Goal: Transaction & Acquisition: Purchase product/service

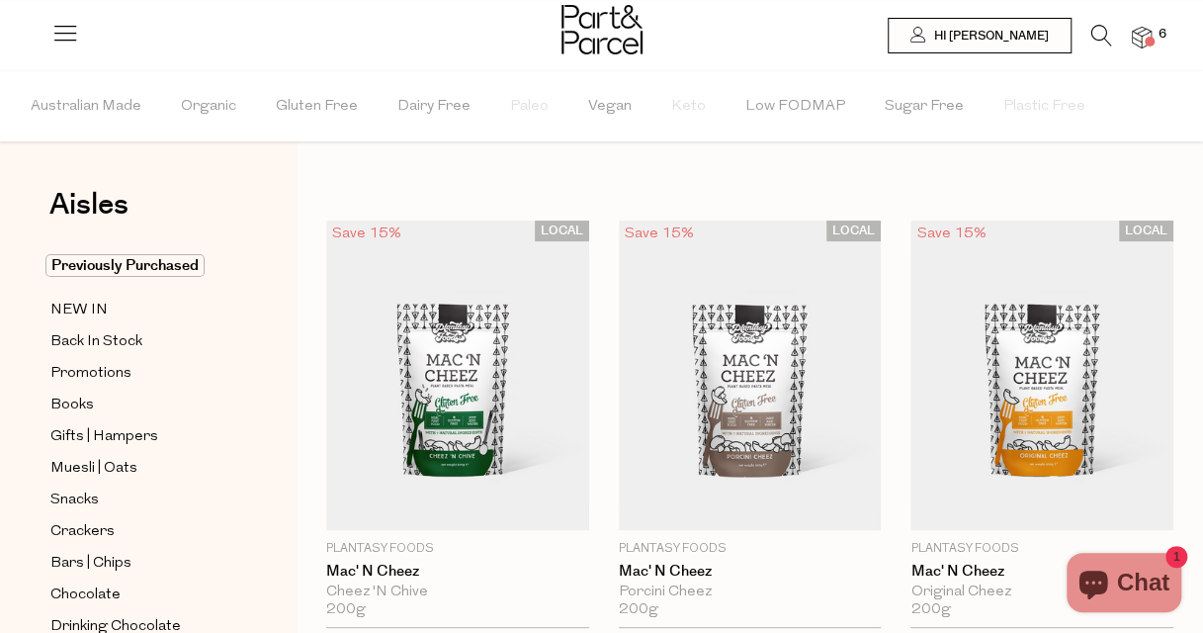
click at [1145, 41] on span at bounding box center [1150, 42] width 10 height 10
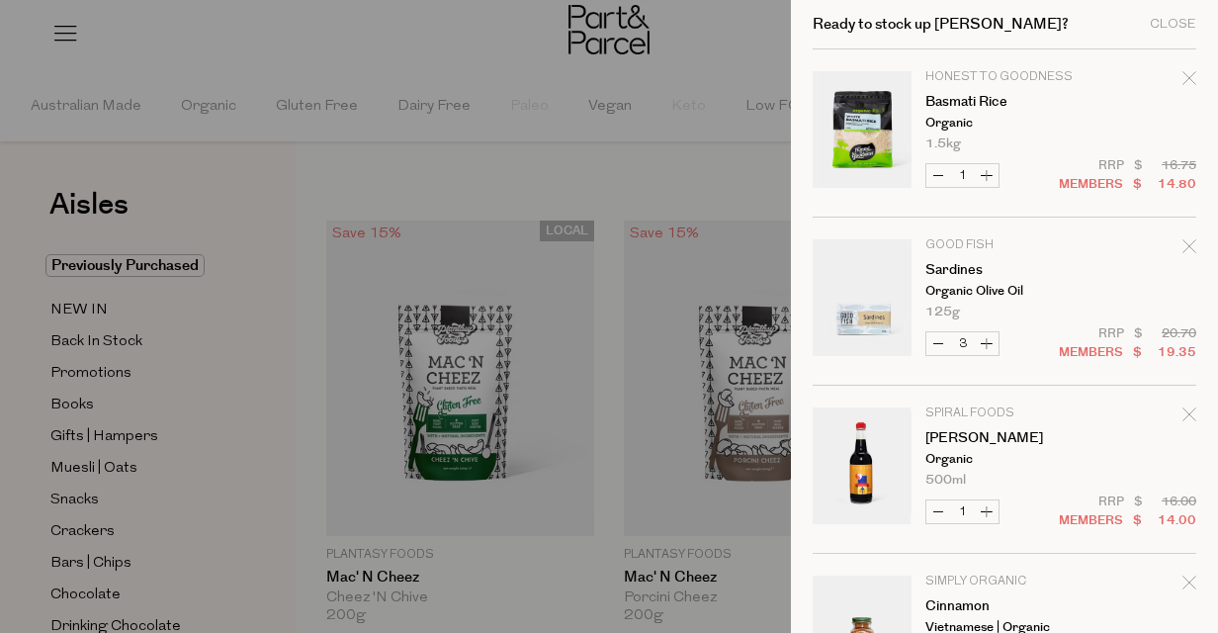
click at [138, 263] on div at bounding box center [609, 316] width 1218 height 633
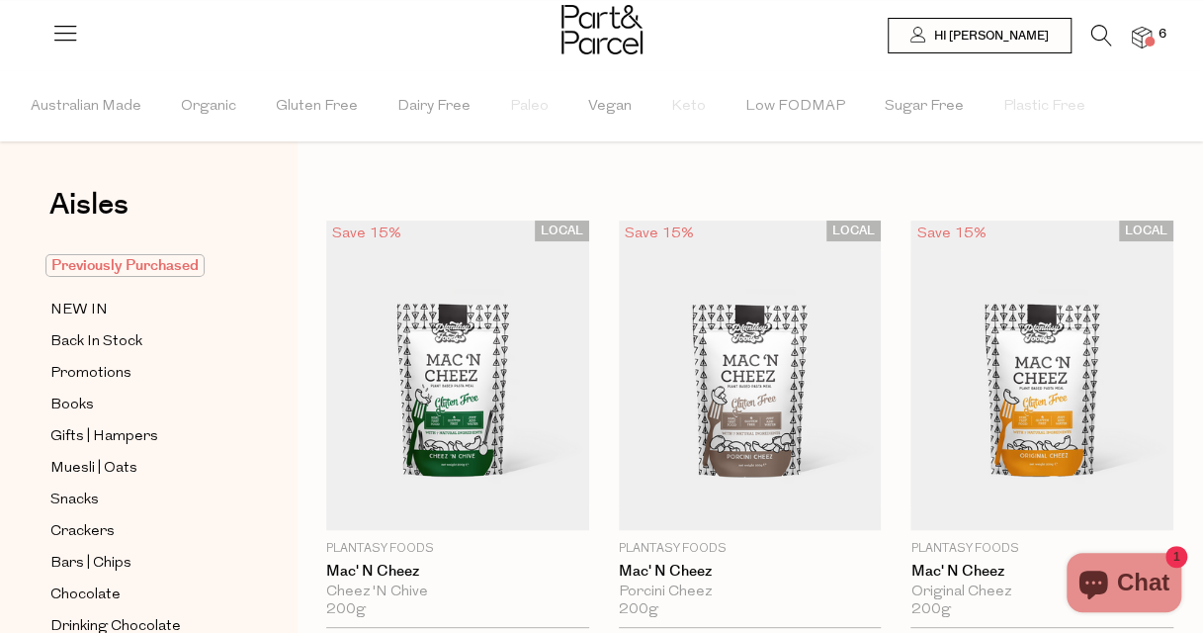
click at [168, 263] on span "Previously Purchased" at bounding box center [124, 265] width 159 height 23
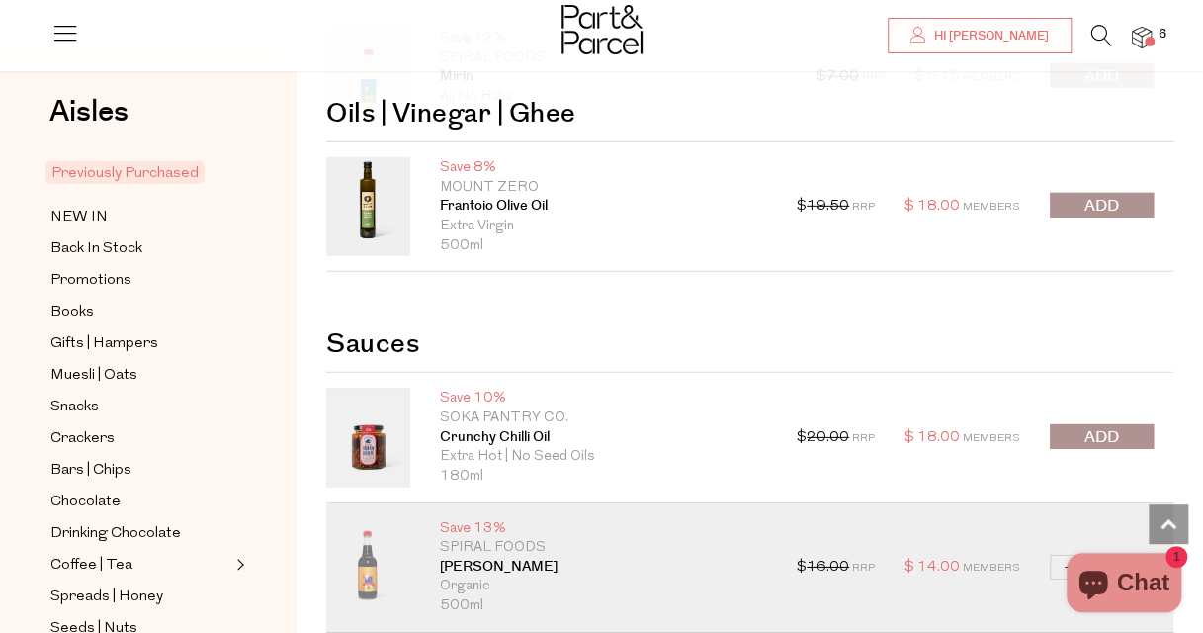
scroll to position [2966, 0]
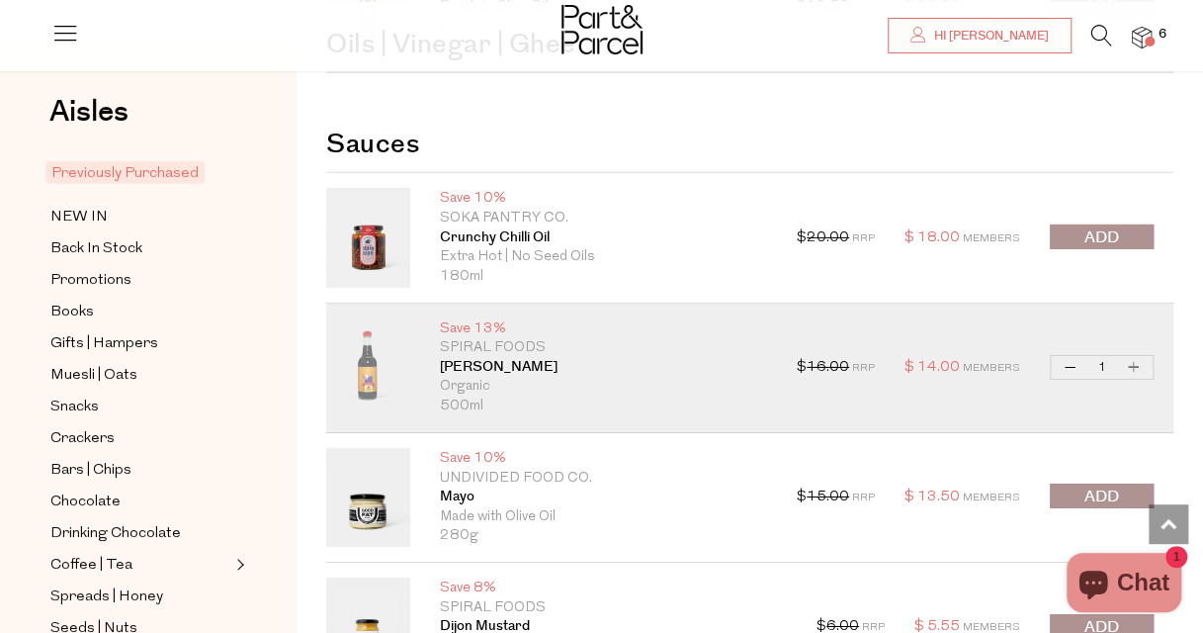
click at [1099, 227] on span "submit" at bounding box center [1101, 237] width 35 height 23
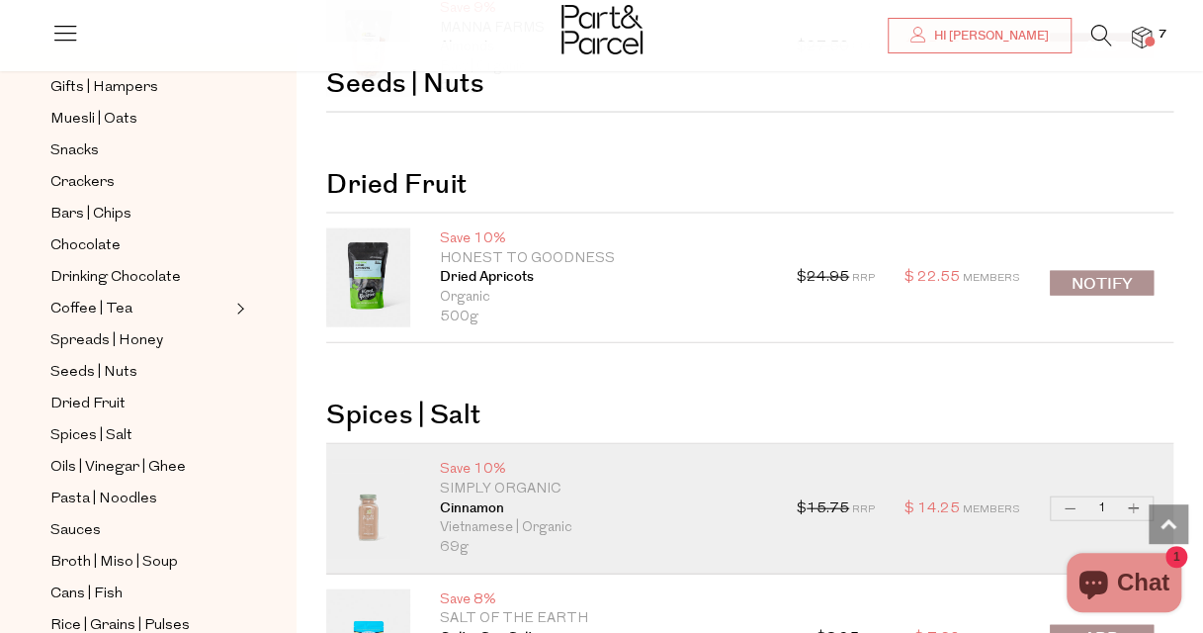
scroll to position [297, 0]
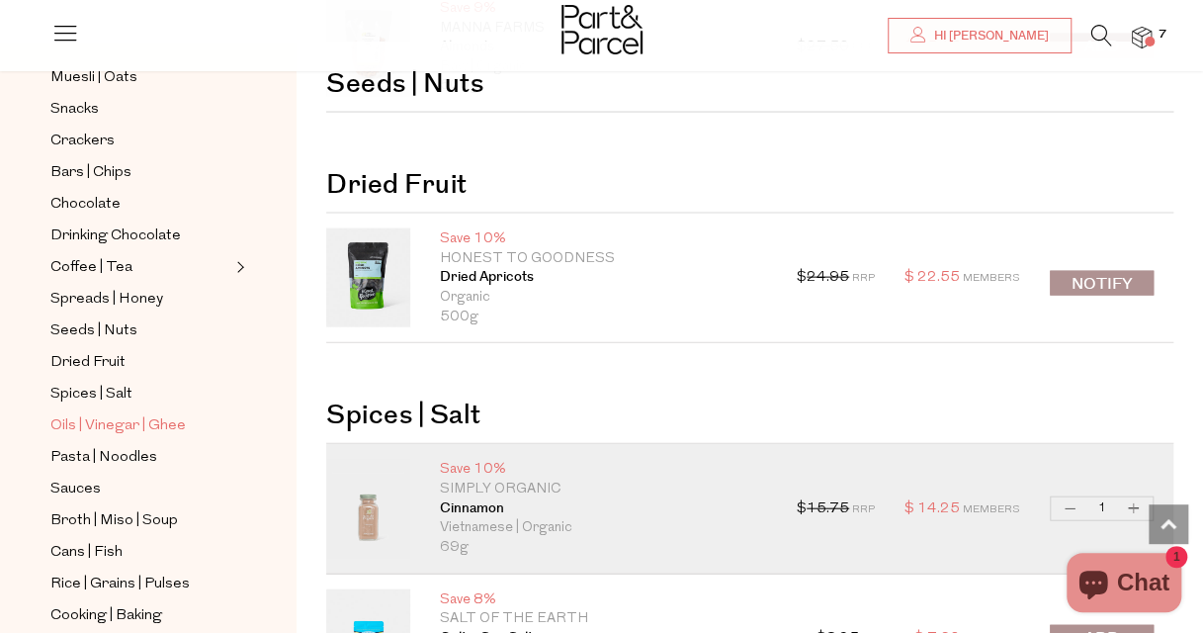
click at [116, 415] on span "Oils | Vinegar | Ghee" at bounding box center [117, 427] width 135 height 24
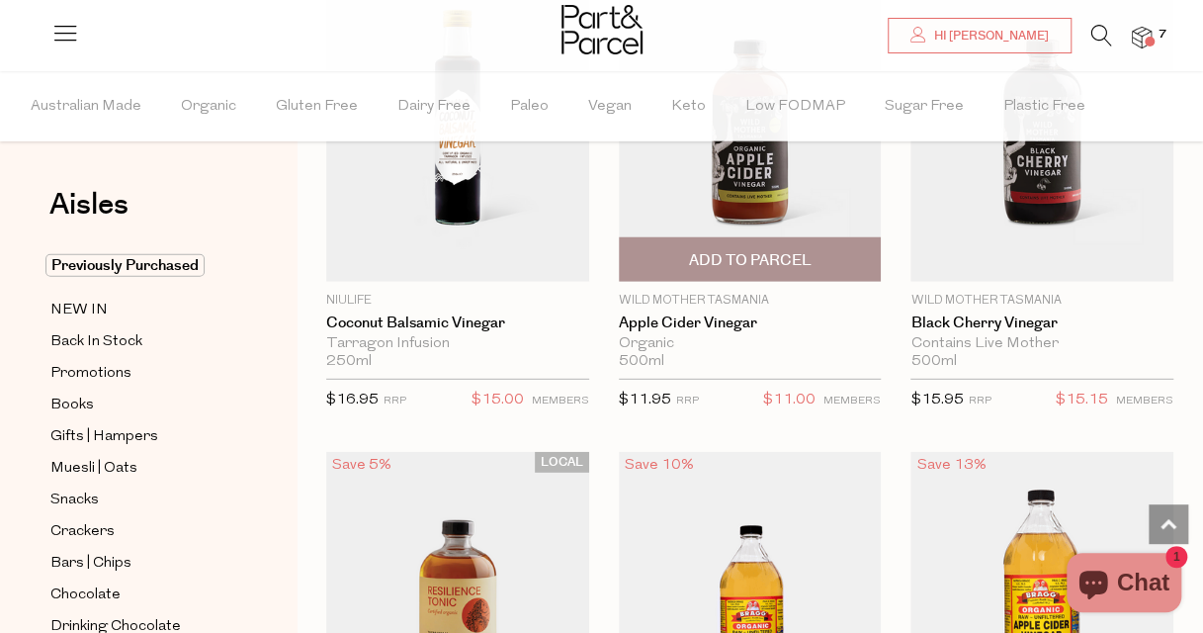
scroll to position [6030, 0]
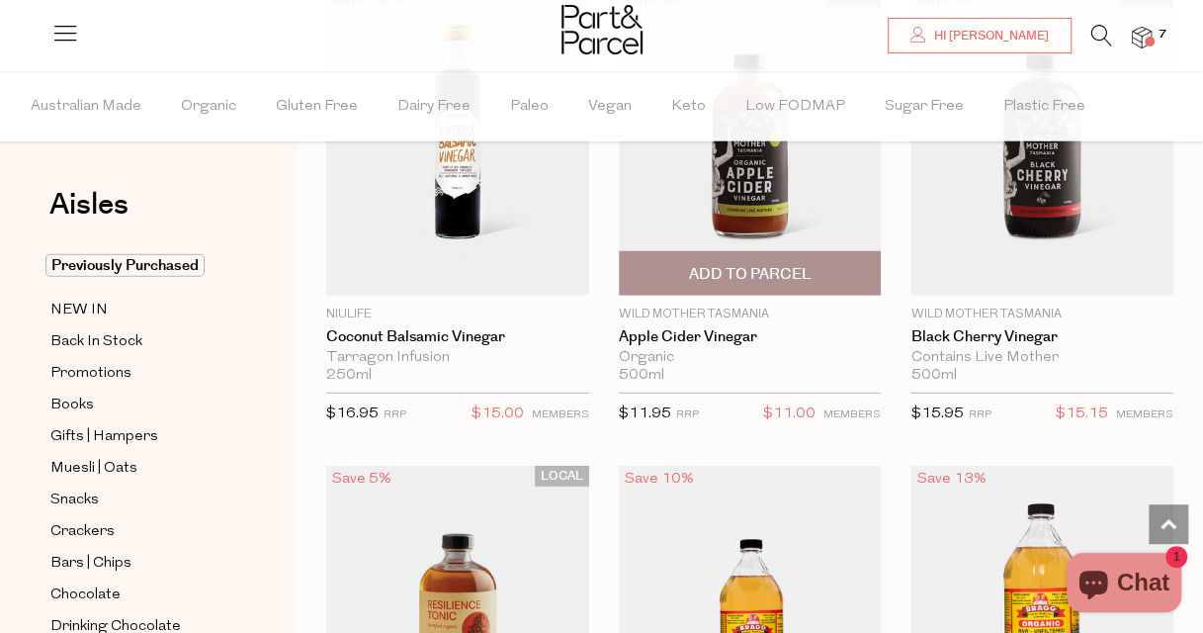
click at [738, 264] on span "Add To Parcel" at bounding box center [749, 274] width 123 height 21
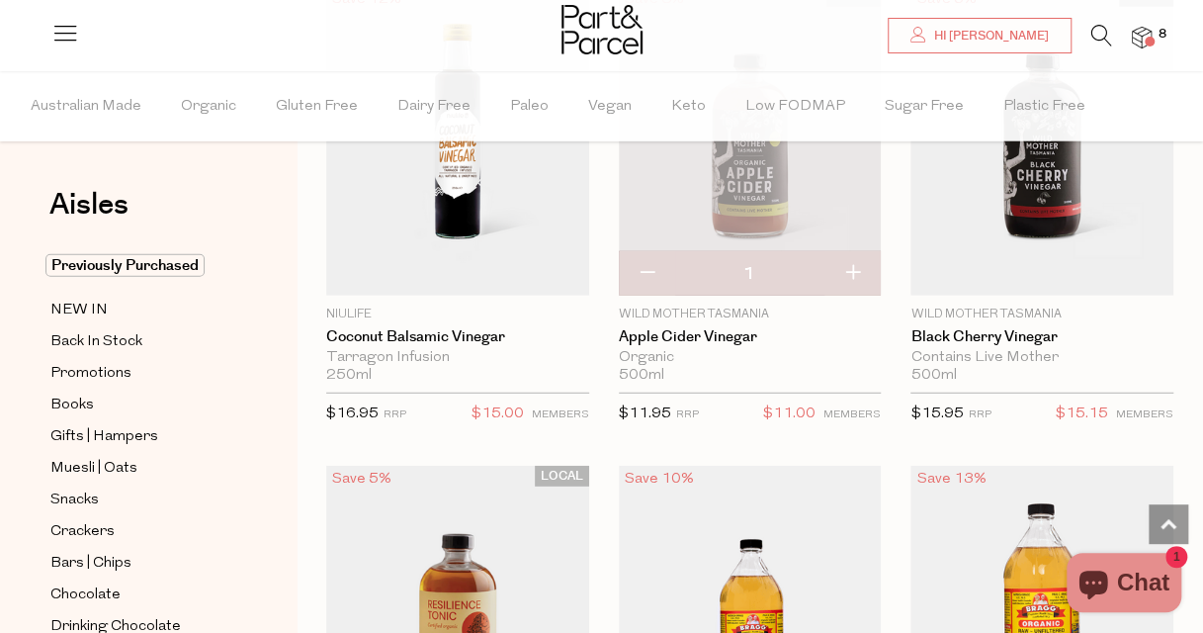
click at [1147, 39] on span at bounding box center [1150, 42] width 10 height 10
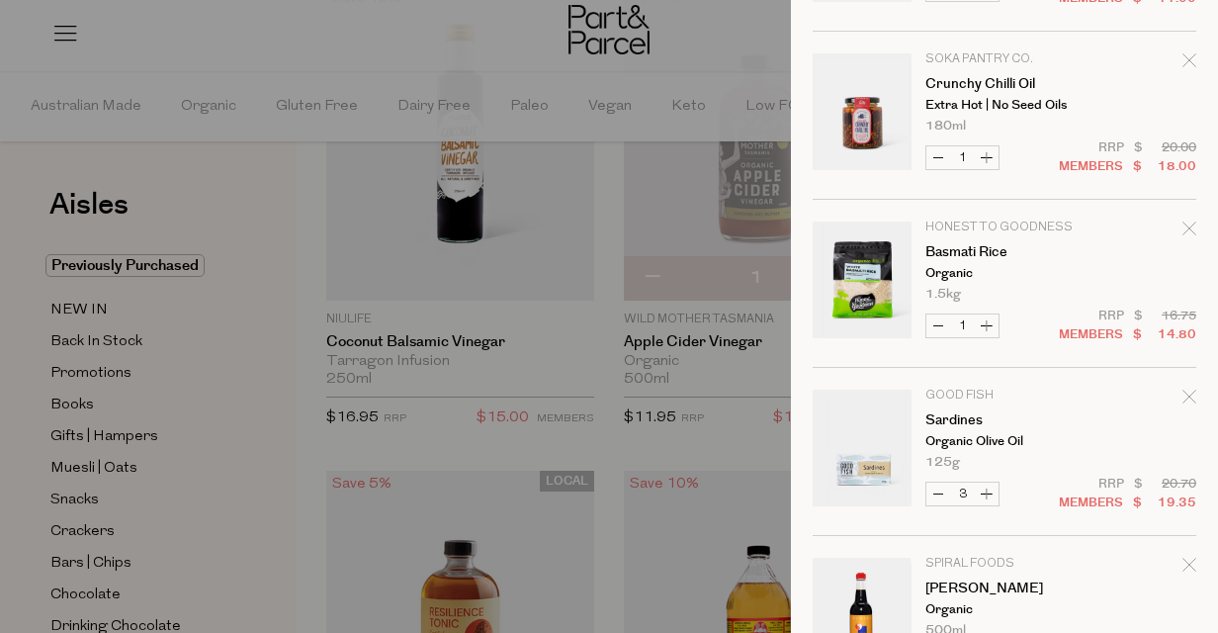
scroll to position [0, 0]
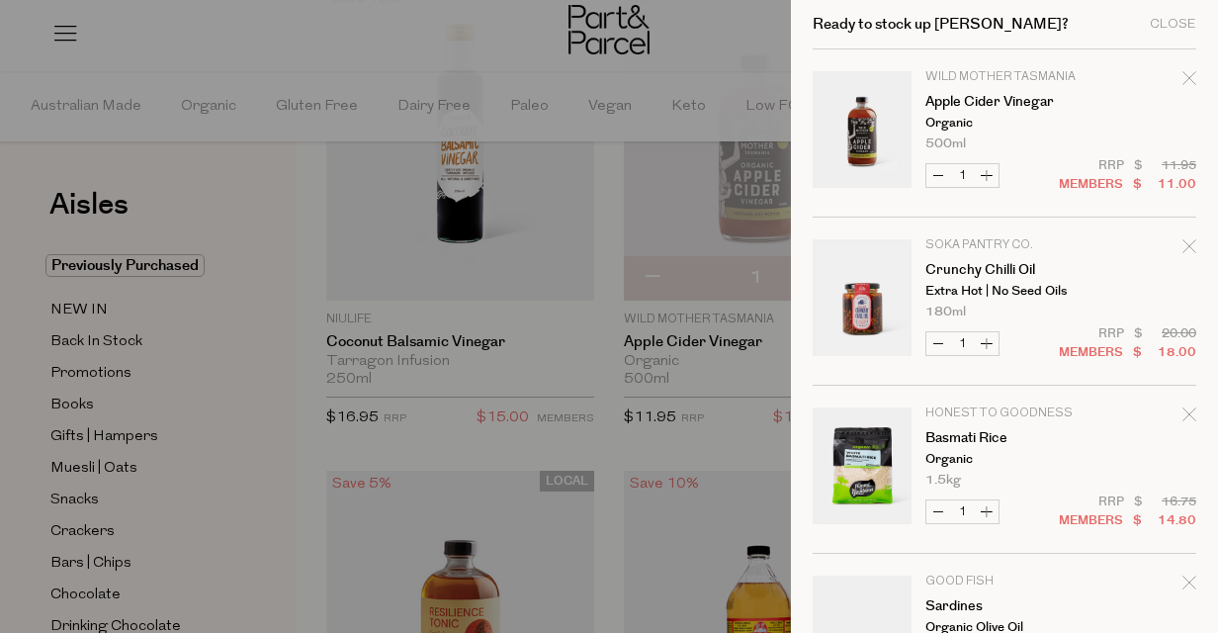
click at [167, 260] on div at bounding box center [609, 316] width 1218 height 633
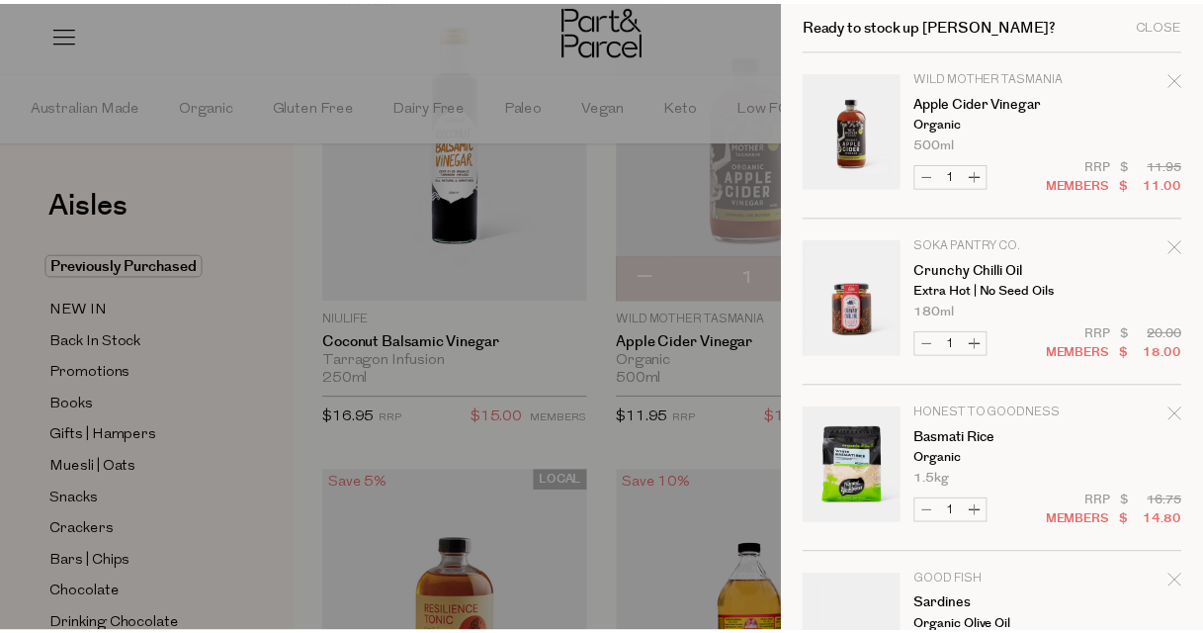
scroll to position [6030, 0]
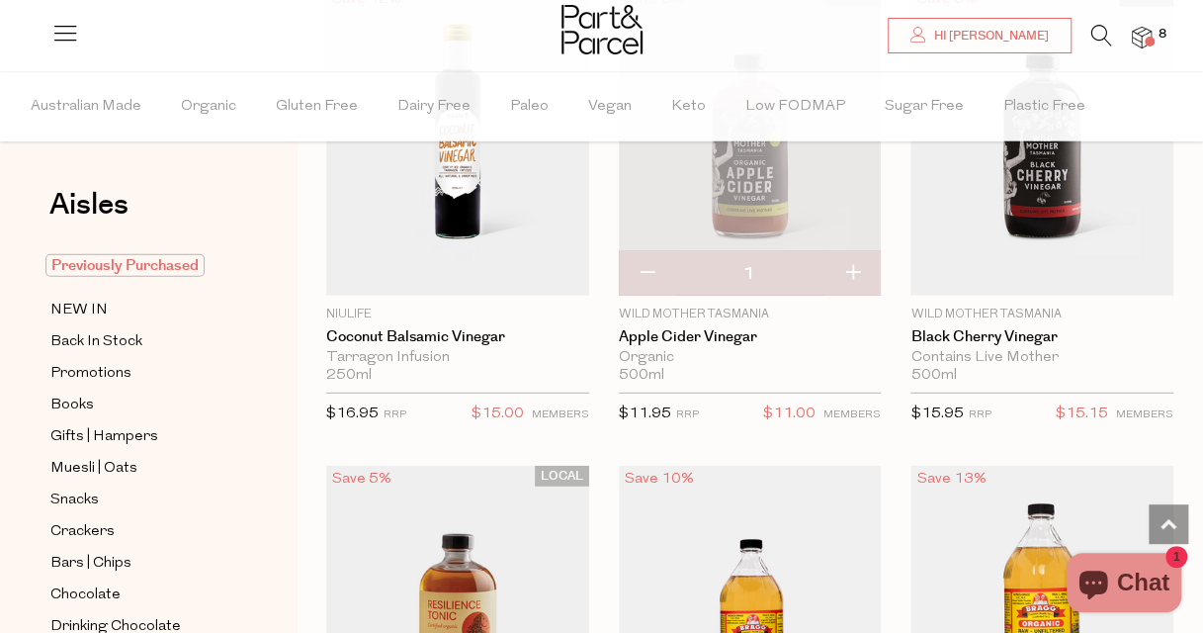
click at [152, 267] on span "Previously Purchased" at bounding box center [124, 265] width 159 height 23
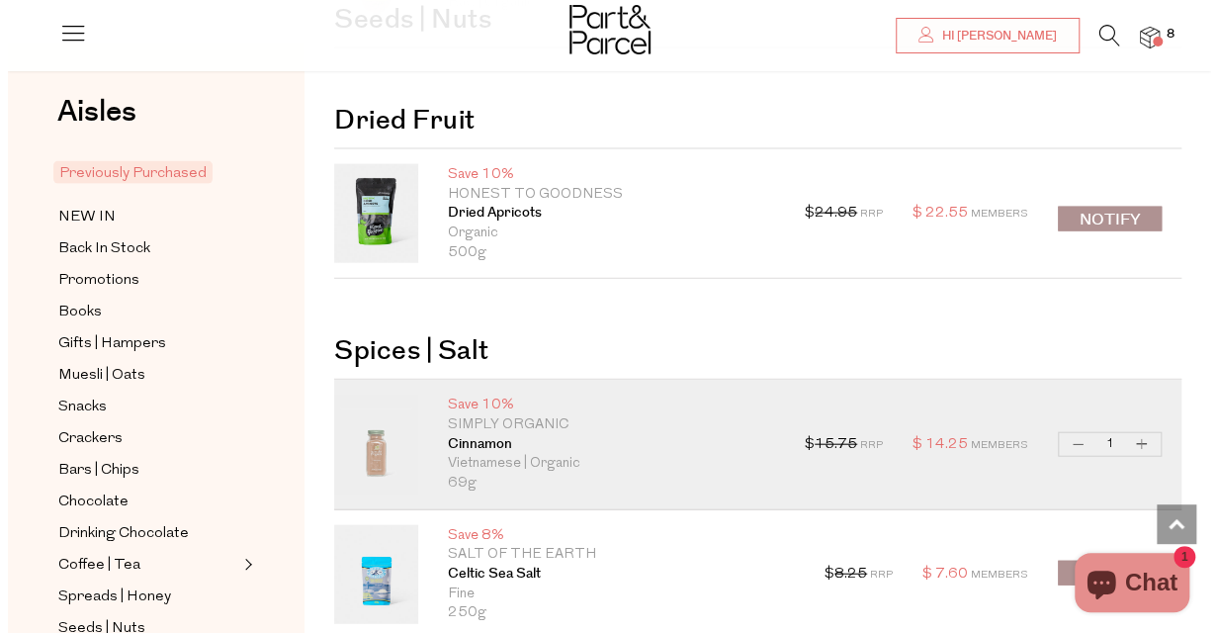
scroll to position [2175, 0]
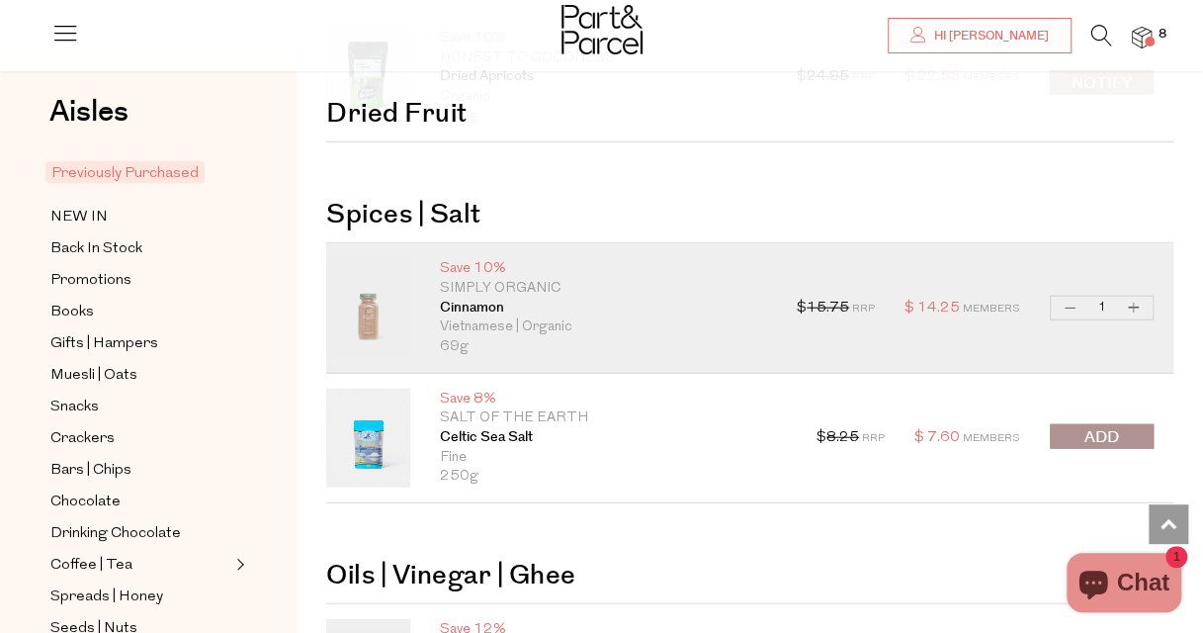
click at [1145, 34] on img at bounding box center [1142, 38] width 20 height 23
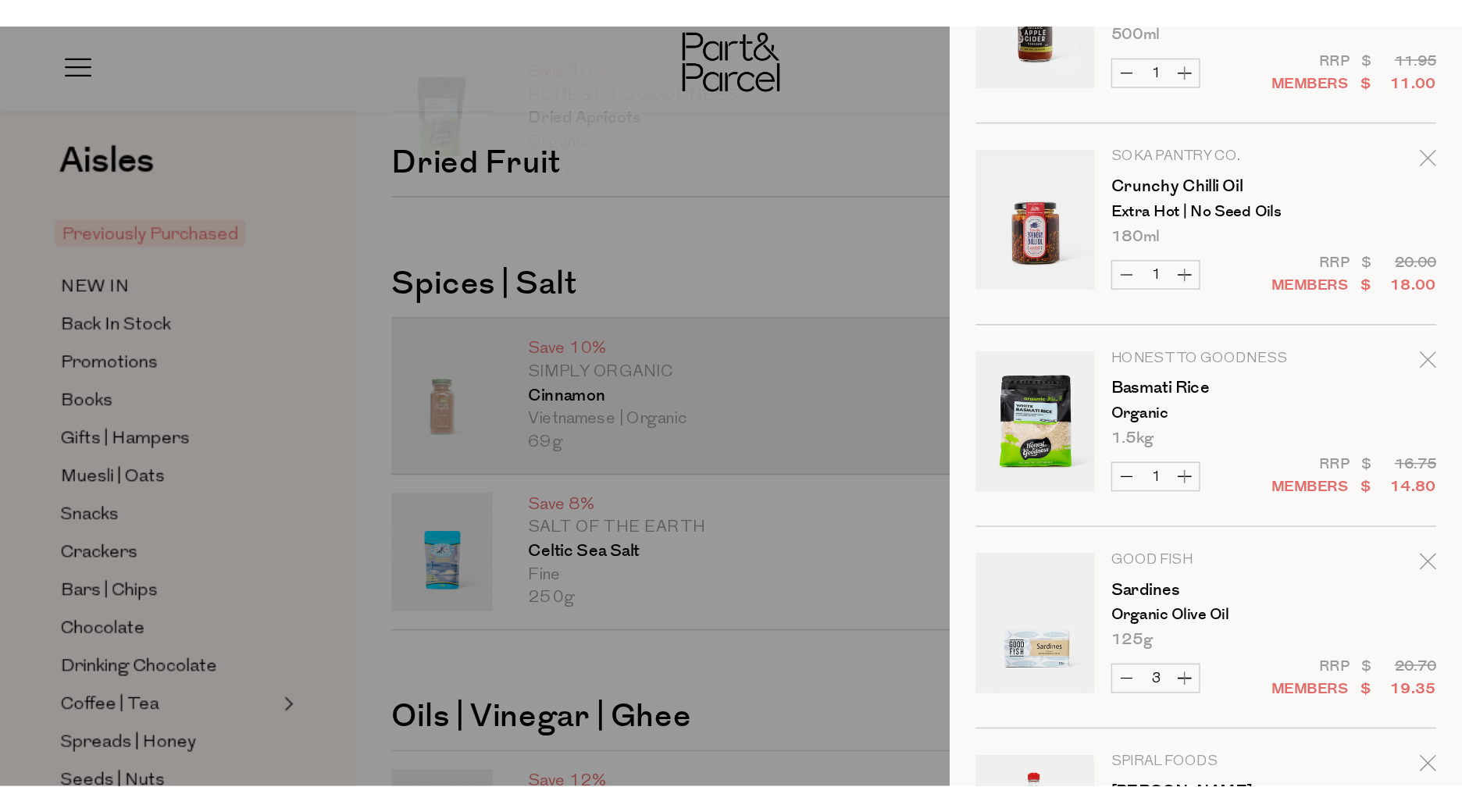
scroll to position [0, 0]
